Goal: Transaction & Acquisition: Book appointment/travel/reservation

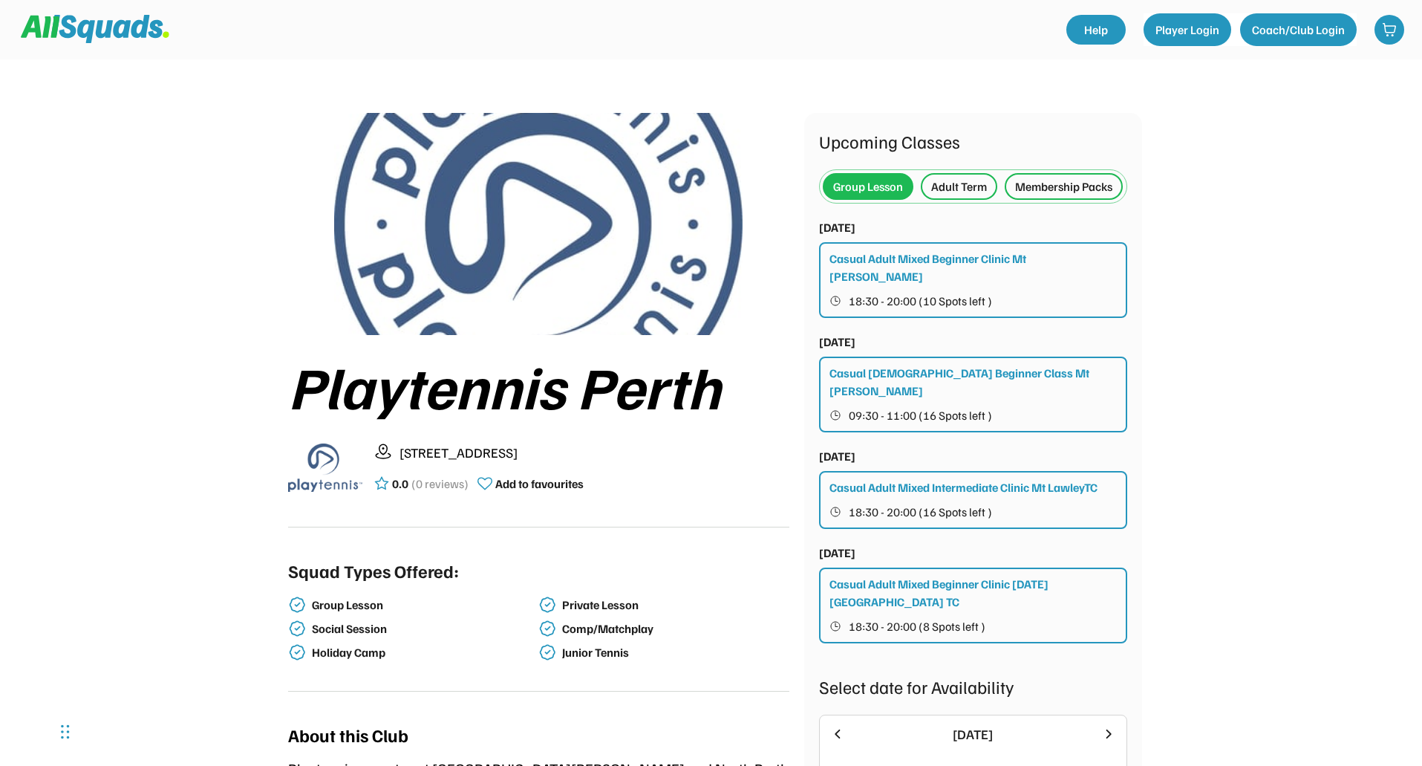
click at [1016, 487] on div "Casual Adult Mixed Intermediate Clinic Mt LawleyTC" at bounding box center [964, 487] width 268 height 18
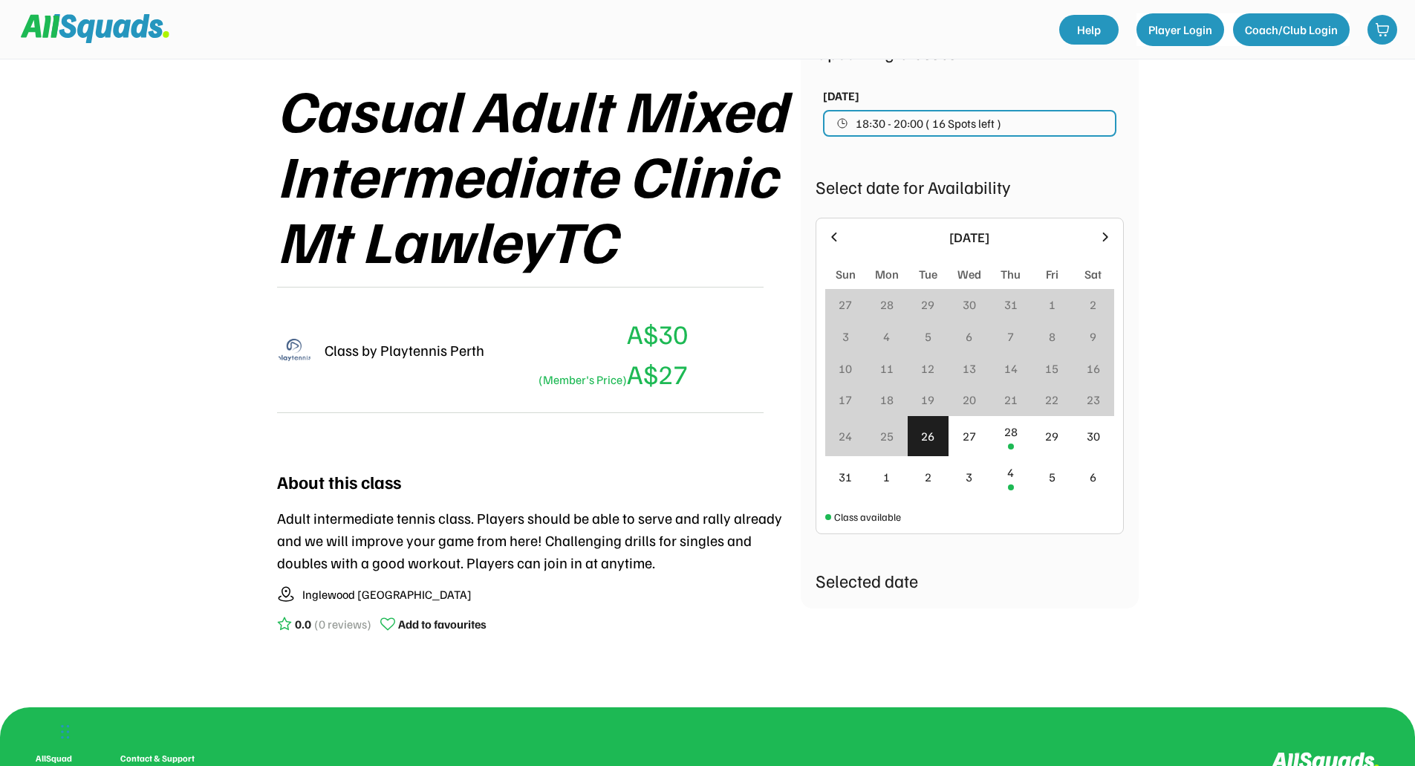
scroll to position [247, 0]
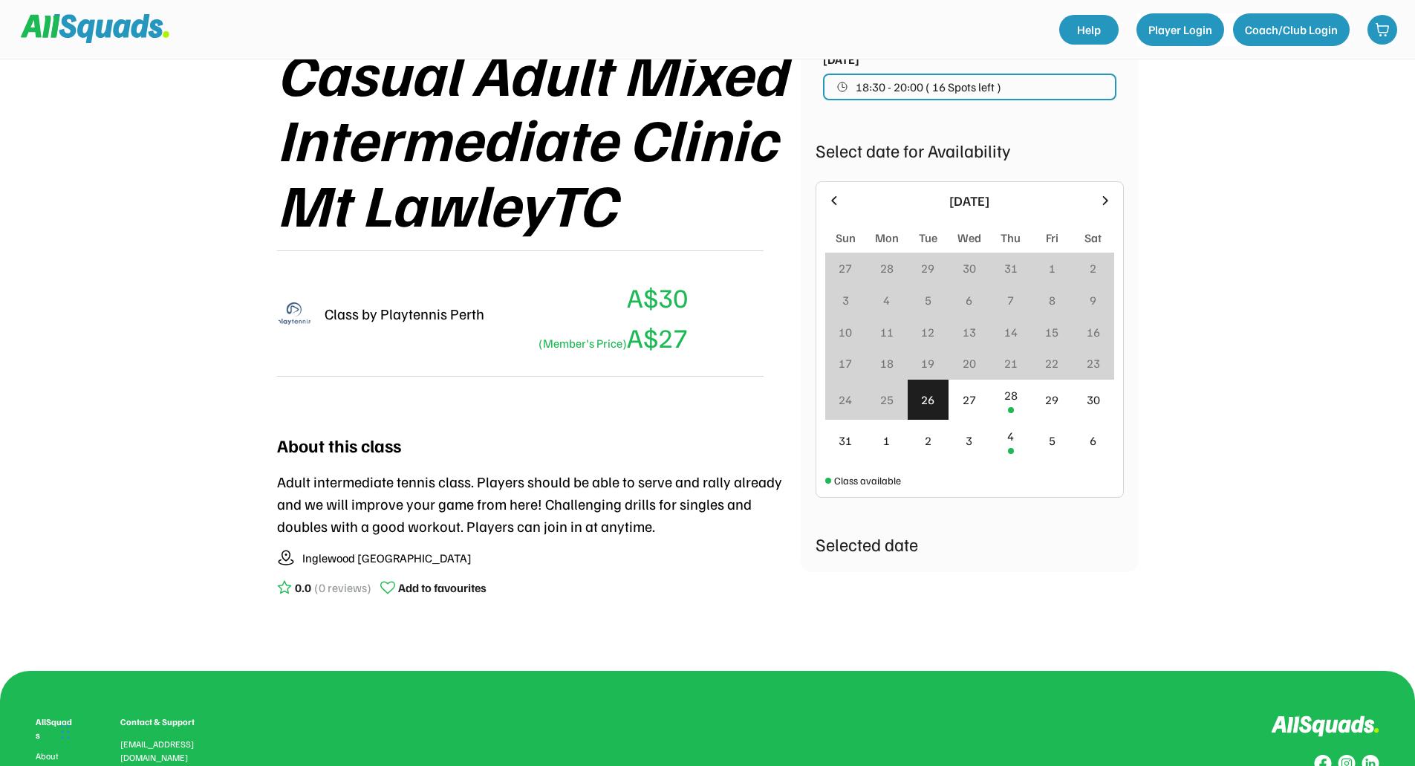
click at [936, 401] on div "26" at bounding box center [929, 400] width 42 height 41
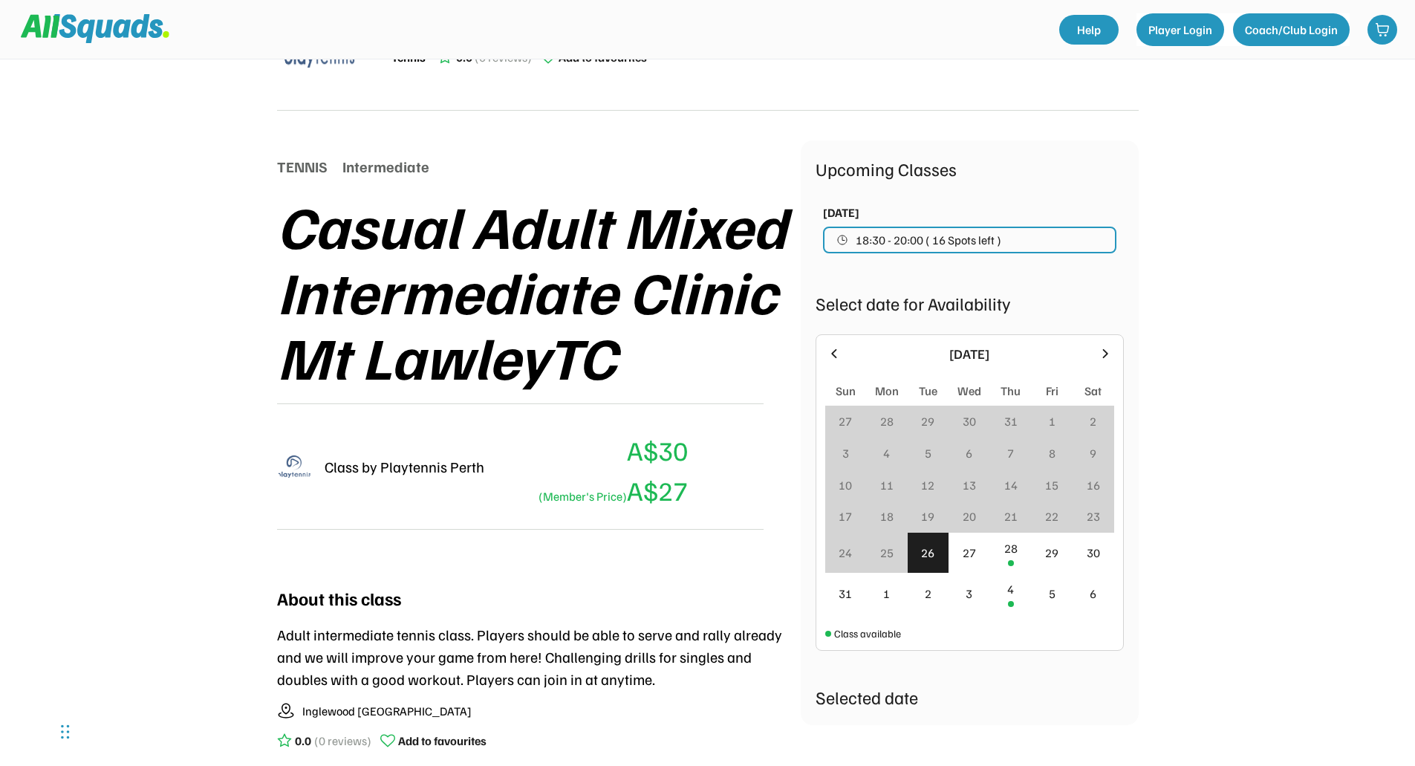
scroll to position [124, 0]
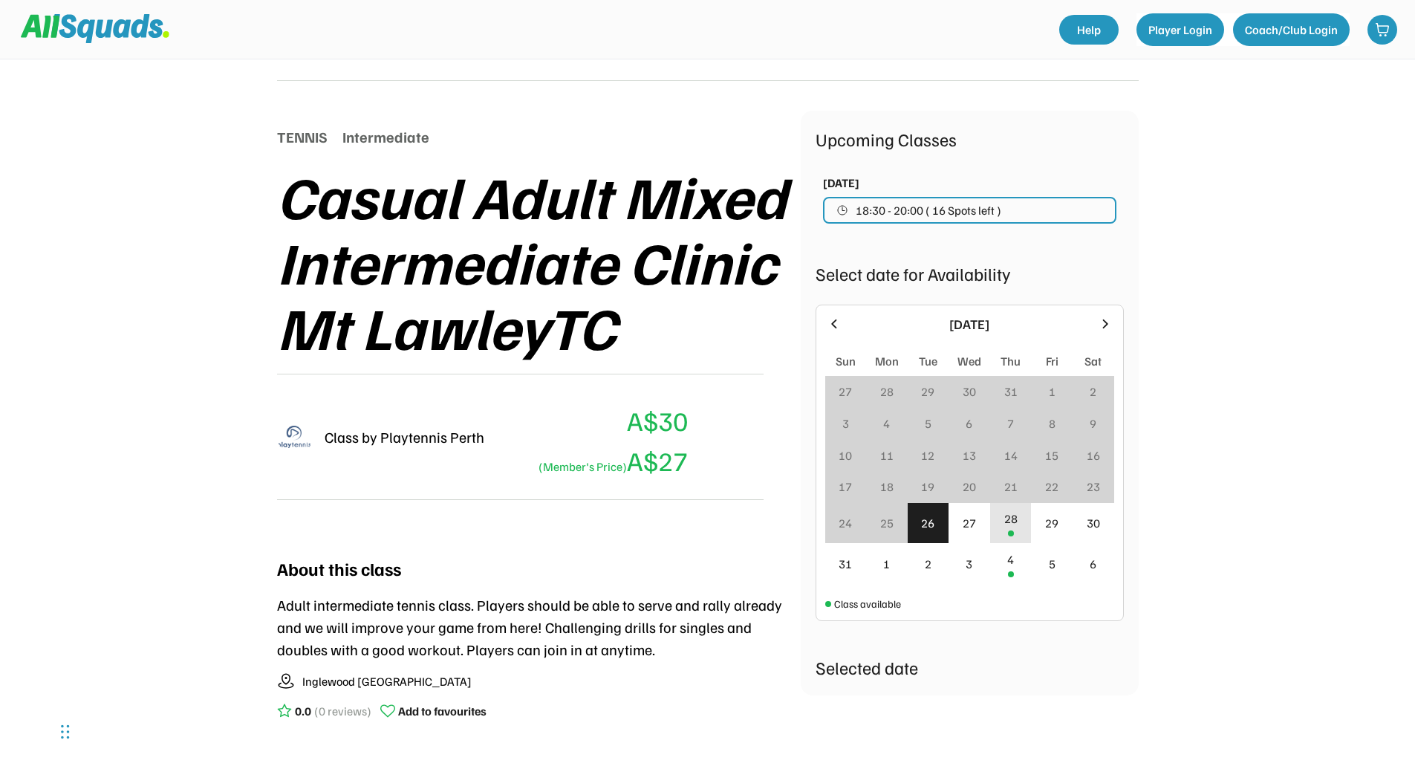
click at [1012, 528] on div "28" at bounding box center [1011, 523] width 42 height 41
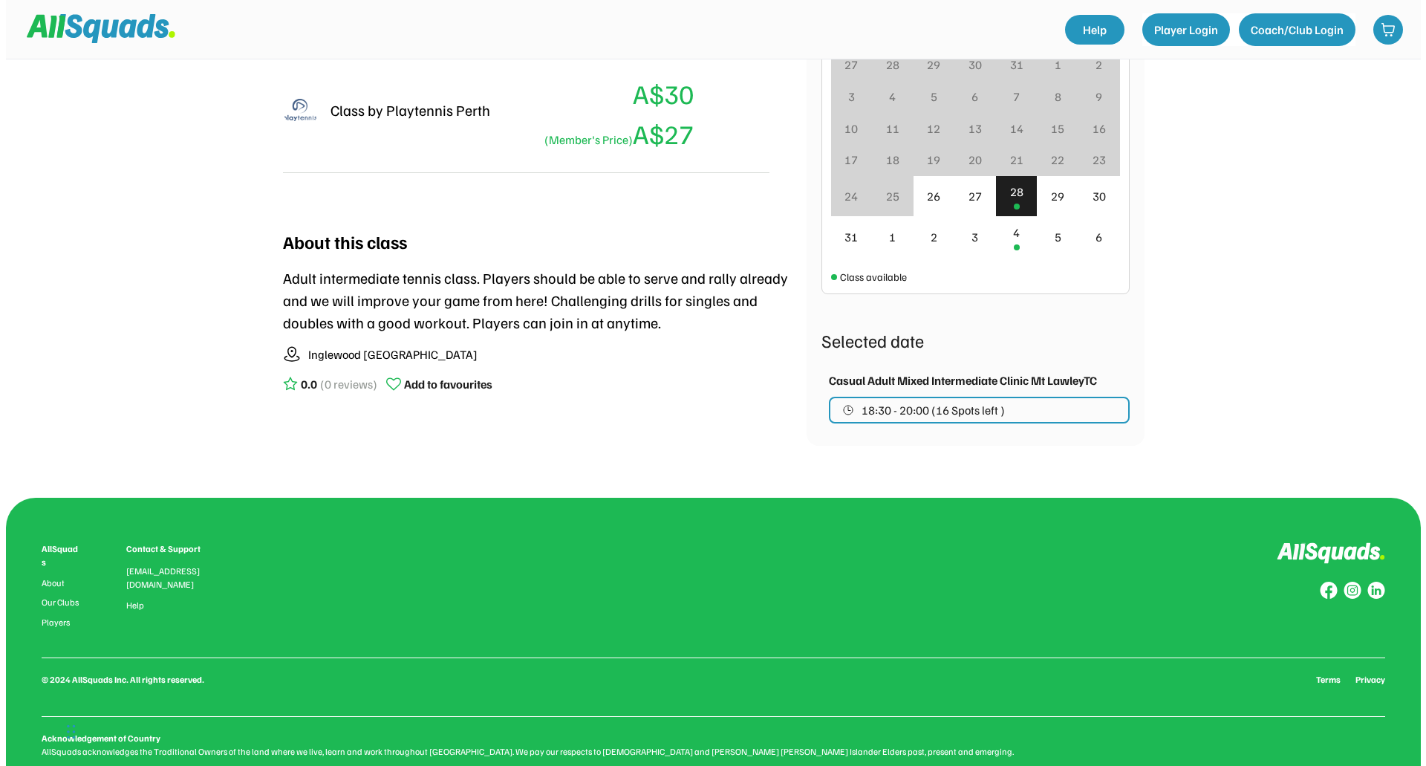
scroll to position [480, 0]
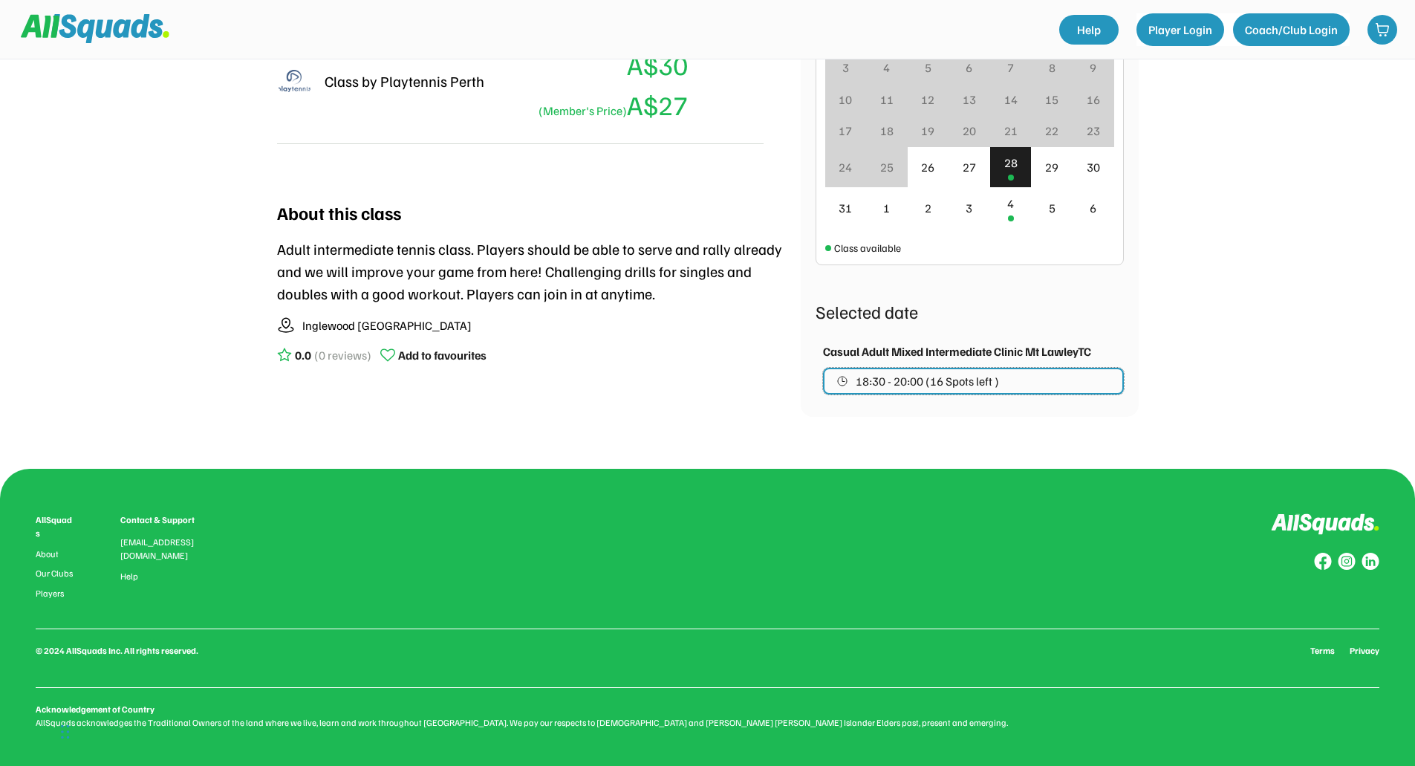
click at [1060, 384] on button "18:30 - 20:00 (16 Spots left )" at bounding box center [973, 381] width 301 height 27
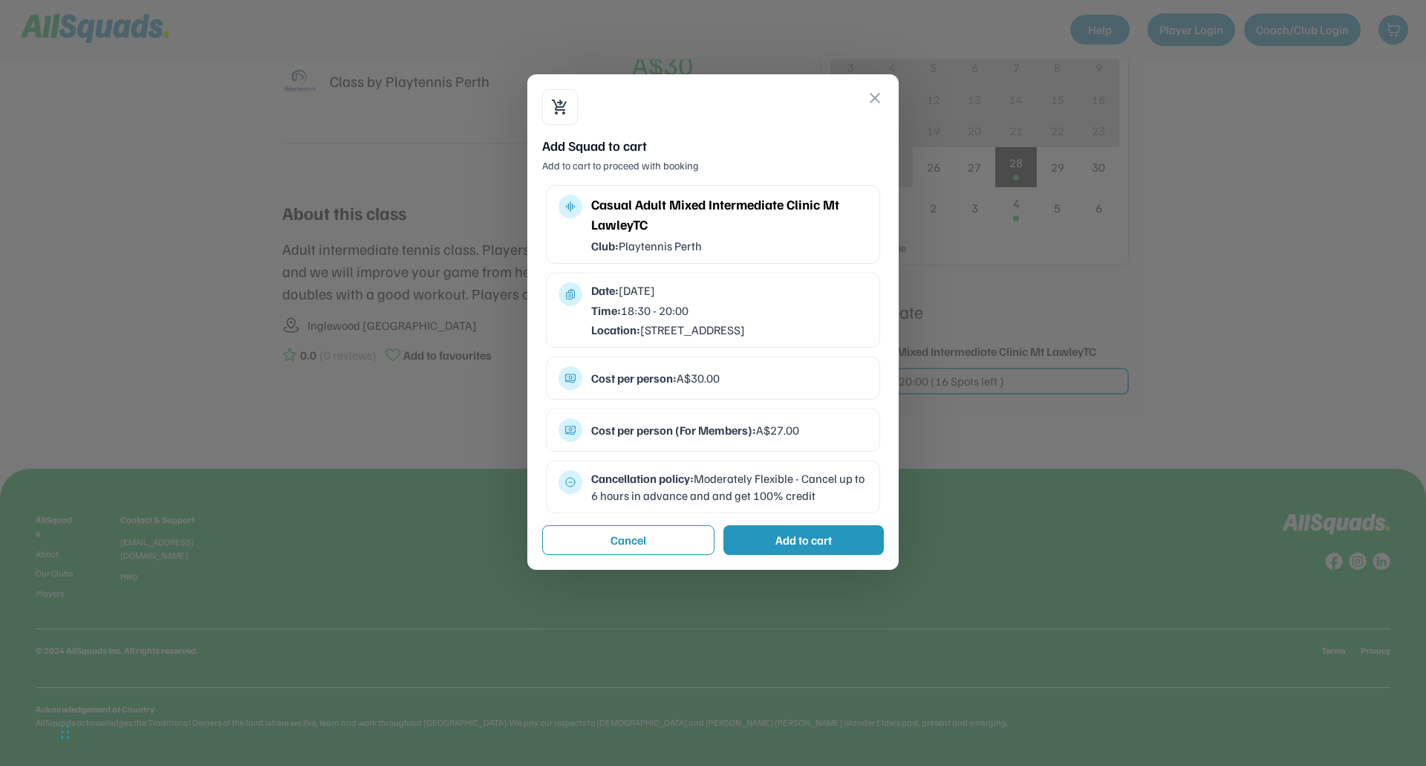
click at [729, 225] on div "Casual Adult Mixed Intermediate Clinic Mt LawleyTC" at bounding box center [729, 215] width 276 height 40
click at [729, 207] on div "Casual Adult Mixed Intermediate Clinic Mt LawleyTC" at bounding box center [729, 215] width 276 height 40
click at [688, 307] on div "Time: 18:30 - 20:00" at bounding box center [729, 310] width 276 height 16
click at [770, 549] on div "Add to cart" at bounding box center [803, 540] width 160 height 30
click at [792, 555] on button "Checkout" at bounding box center [800, 540] width 167 height 30
